Goal: Navigation & Orientation: Go to known website

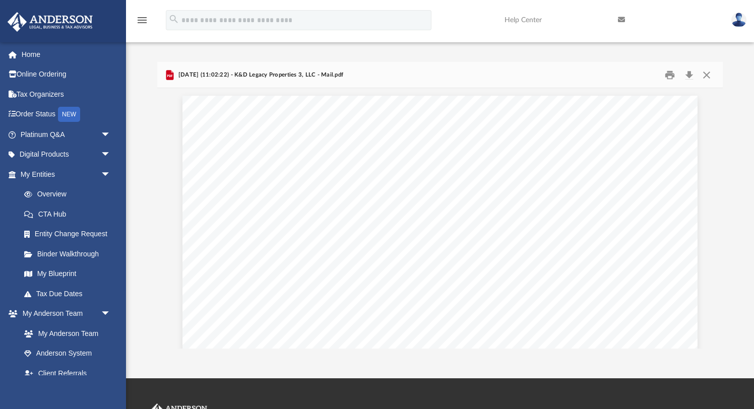
scroll to position [161, 0]
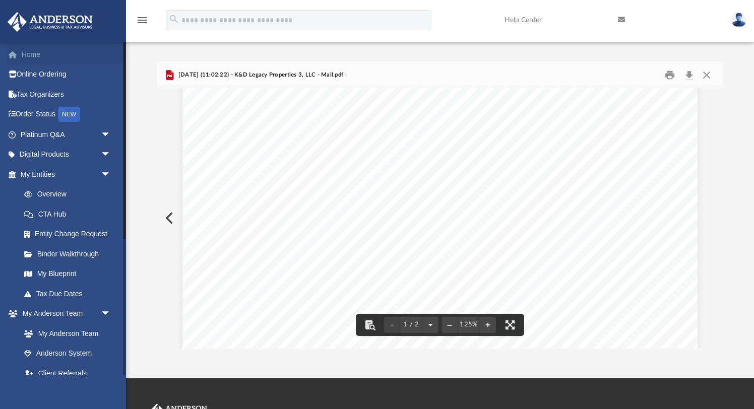
click at [49, 51] on link "Home" at bounding box center [66, 54] width 119 height 20
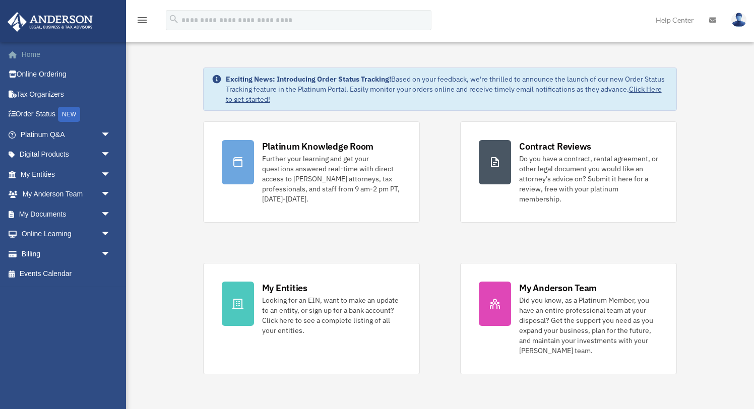
click at [41, 54] on link "Home" at bounding box center [66, 54] width 119 height 20
